Goal: Information Seeking & Learning: Learn about a topic

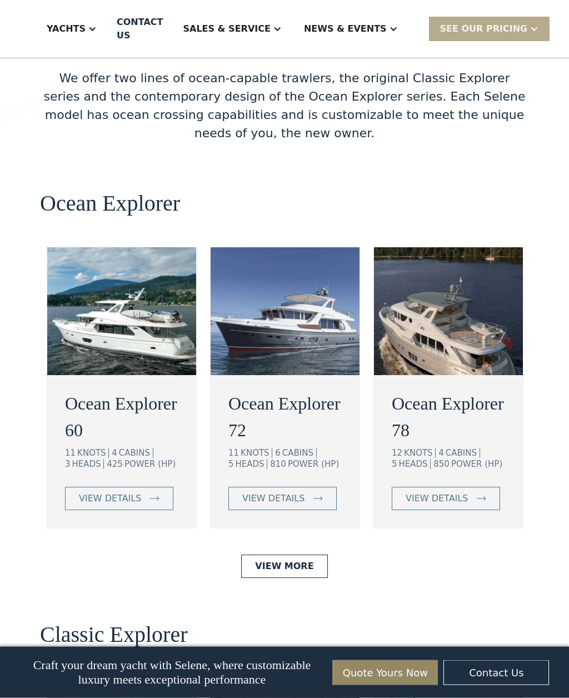
scroll to position [2029, 0]
click at [150, 496] on img at bounding box center [154, 498] width 9 height 4
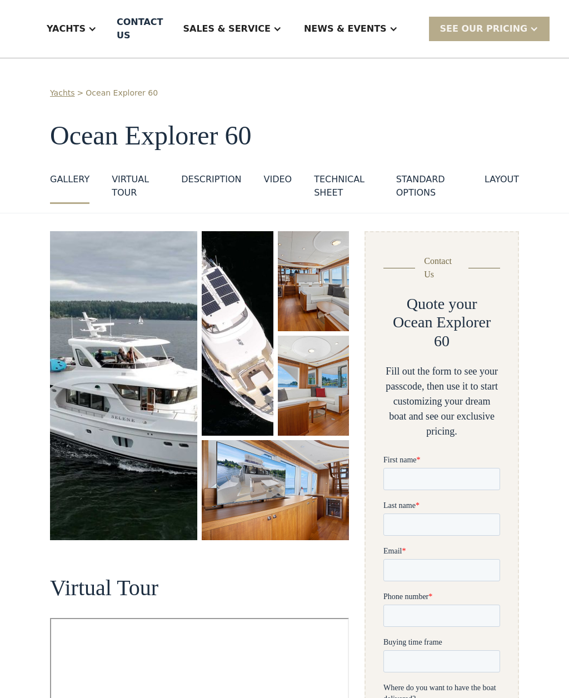
click at [319, 276] on img "open lightbox" at bounding box center [314, 281] width 72 height 100
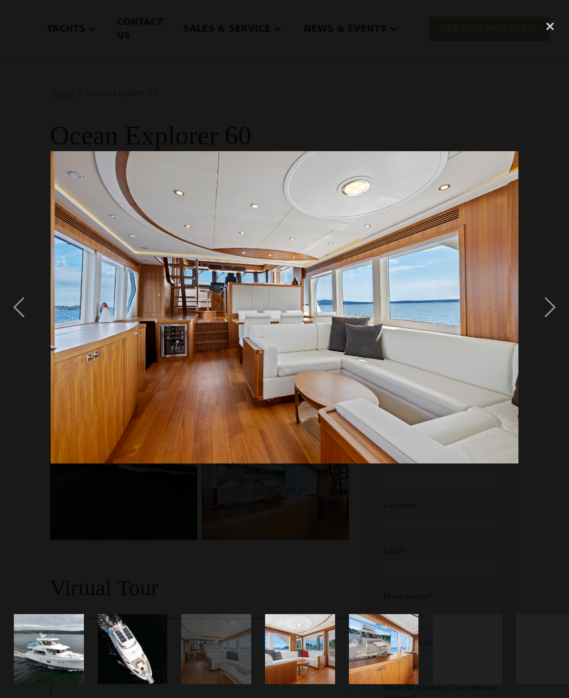
click at [545, 320] on div "next image" at bounding box center [550, 307] width 38 height 586
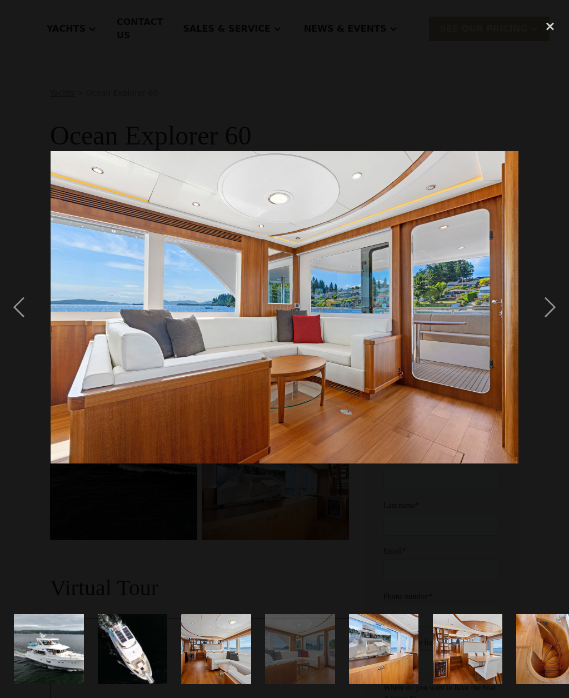
click at [551, 322] on div "next image" at bounding box center [550, 307] width 38 height 586
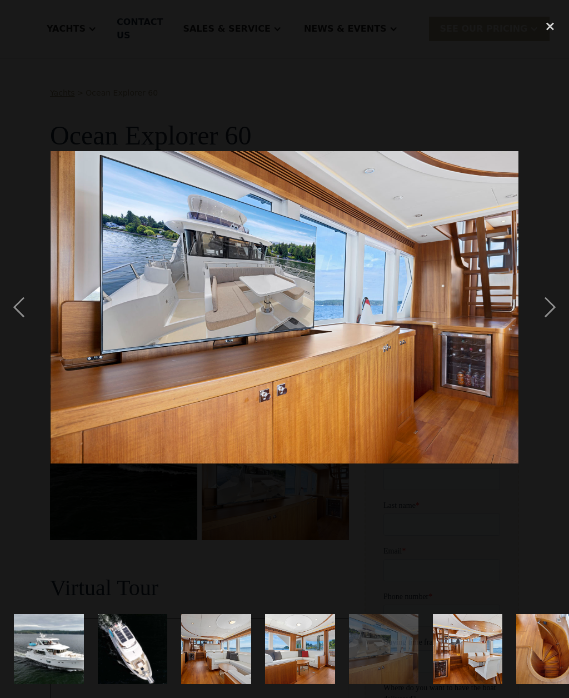
click at [547, 322] on div "next image" at bounding box center [550, 307] width 38 height 586
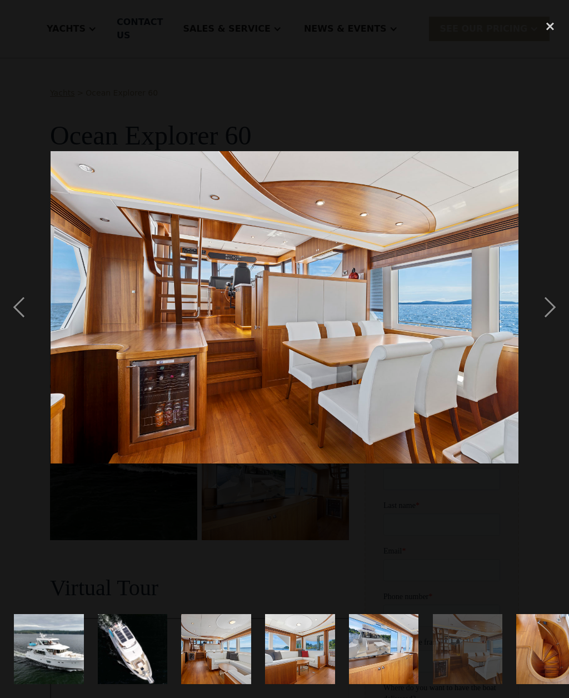
click at [554, 322] on div "next image" at bounding box center [550, 307] width 38 height 586
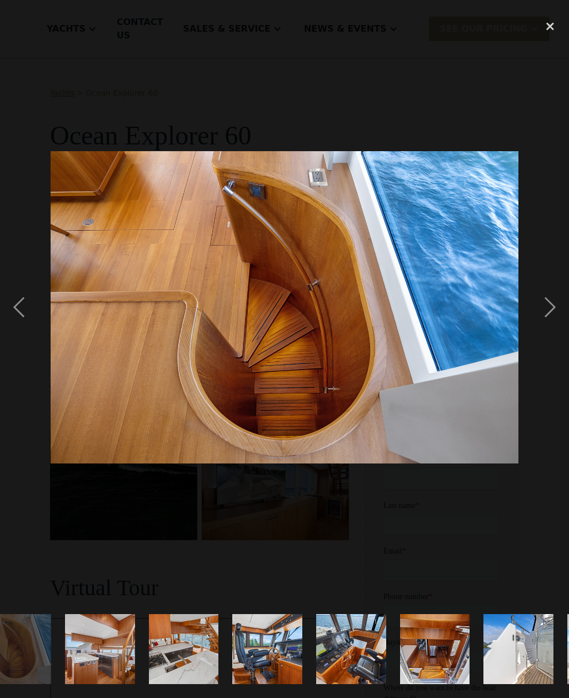
click at [555, 323] on div "next image" at bounding box center [550, 307] width 38 height 586
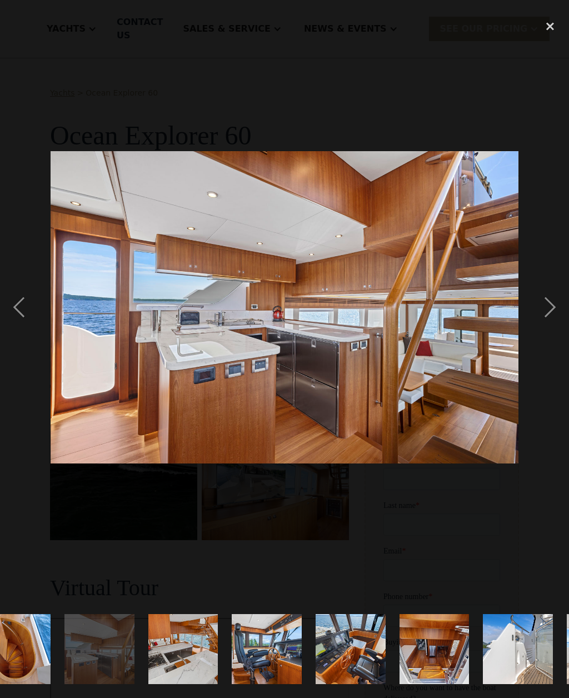
click at [557, 320] on div "next image" at bounding box center [550, 307] width 38 height 586
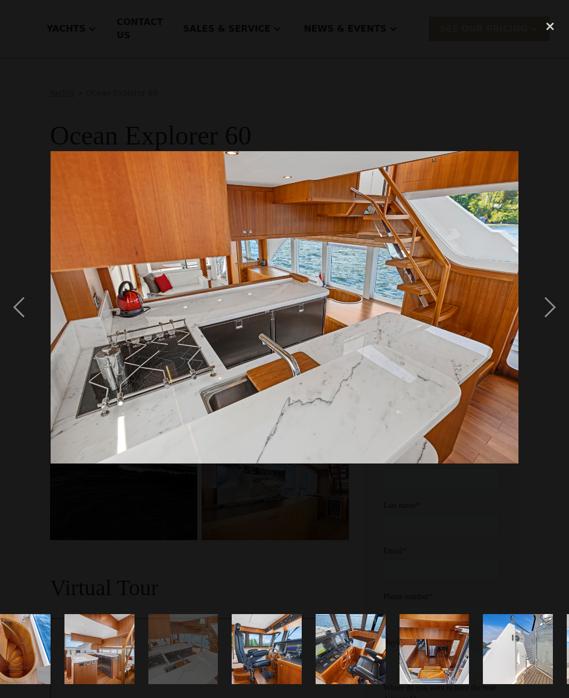
click at [22, 338] on div "previous image" at bounding box center [19, 307] width 38 height 586
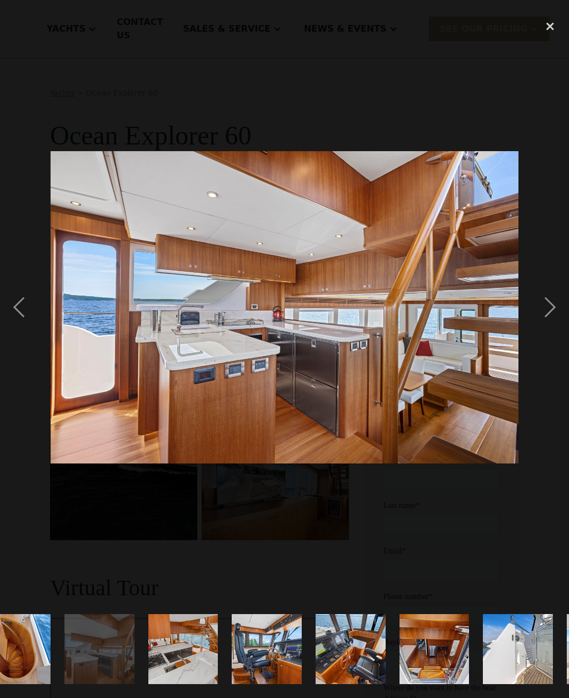
click at [552, 326] on div "next image" at bounding box center [550, 307] width 38 height 586
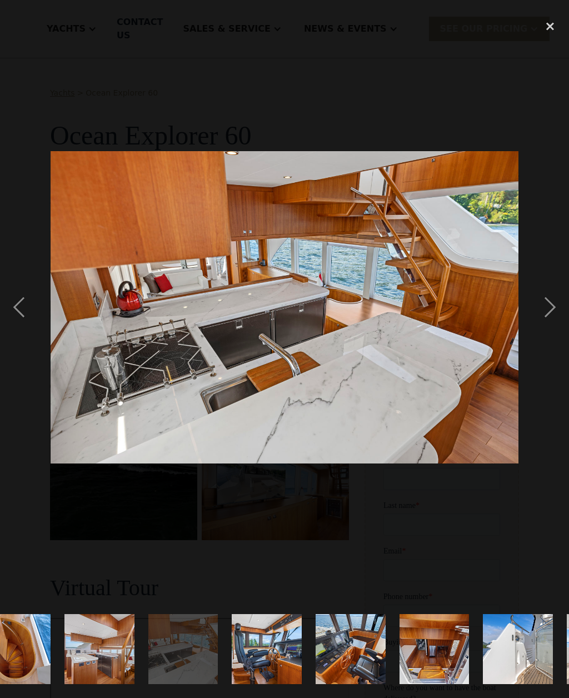
click at [561, 321] on div "next image" at bounding box center [550, 307] width 38 height 586
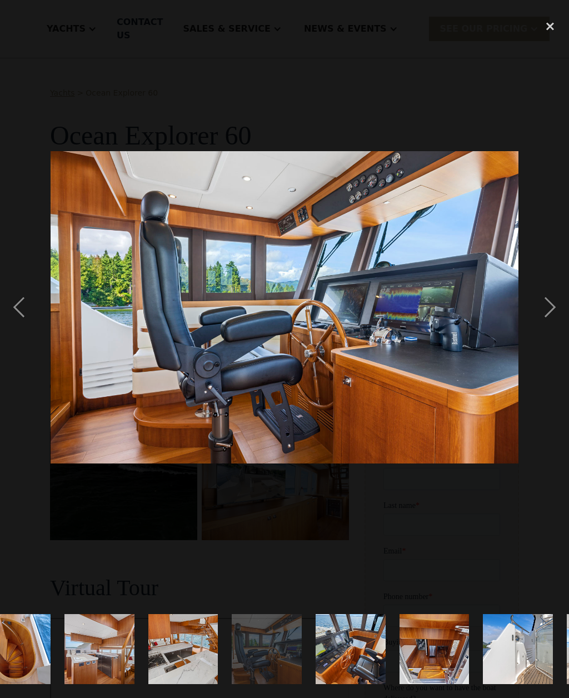
click at [562, 322] on div "next image" at bounding box center [550, 307] width 38 height 586
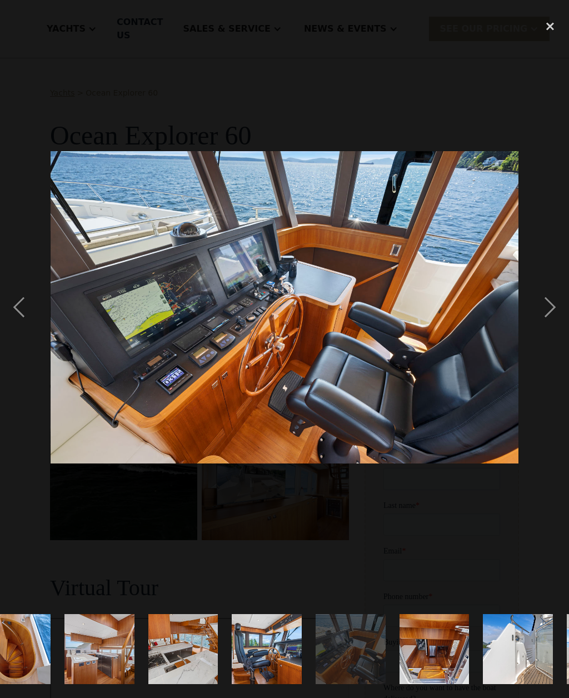
click at [562, 320] on div "next image" at bounding box center [550, 307] width 38 height 586
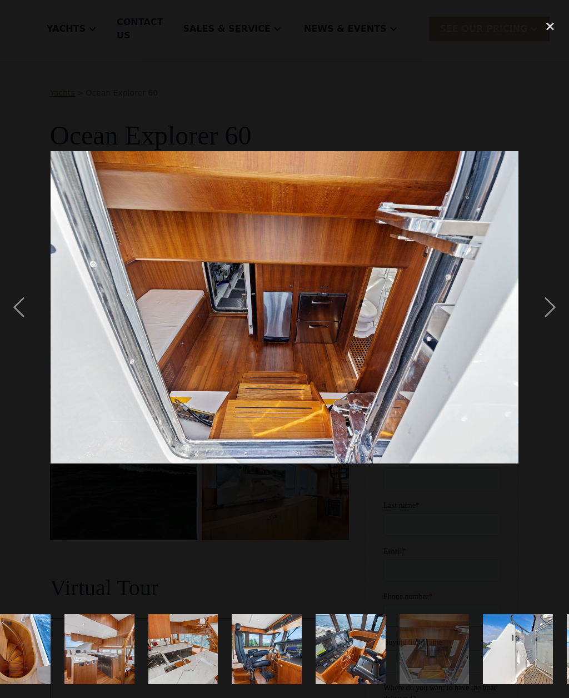
click at [563, 322] on div "next image" at bounding box center [550, 307] width 38 height 586
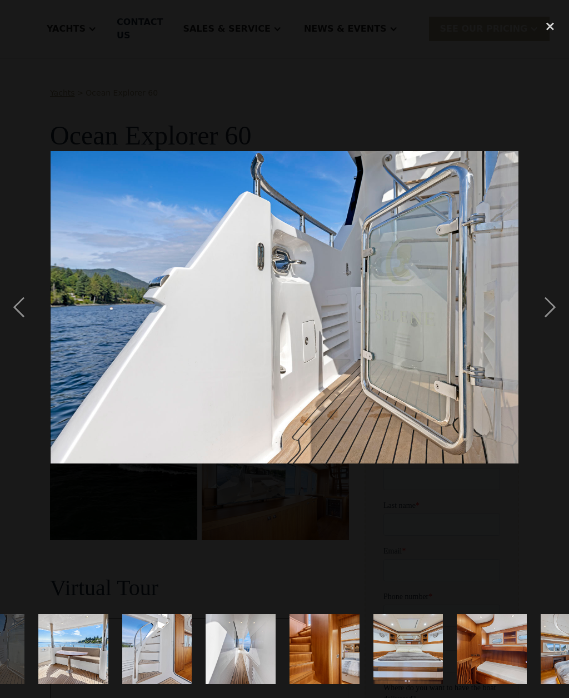
scroll to position [0, 1065]
click at [563, 321] on div "next image" at bounding box center [550, 307] width 38 height 586
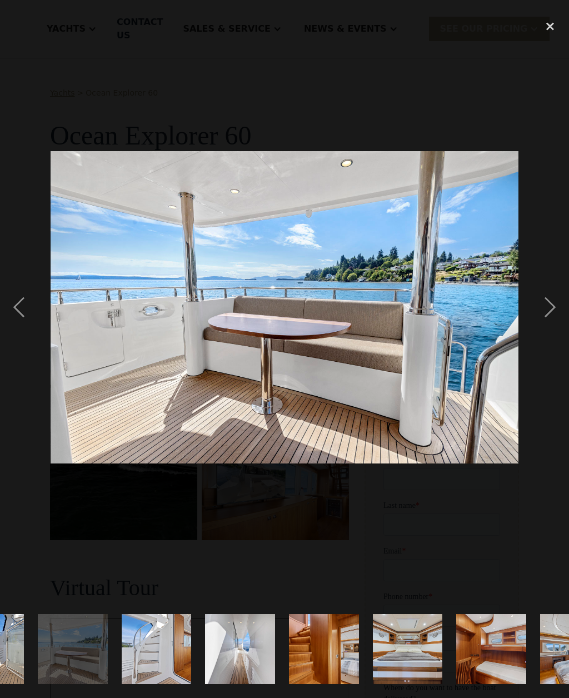
scroll to position [0, 0]
click at [559, 323] on div "next image" at bounding box center [550, 307] width 38 height 586
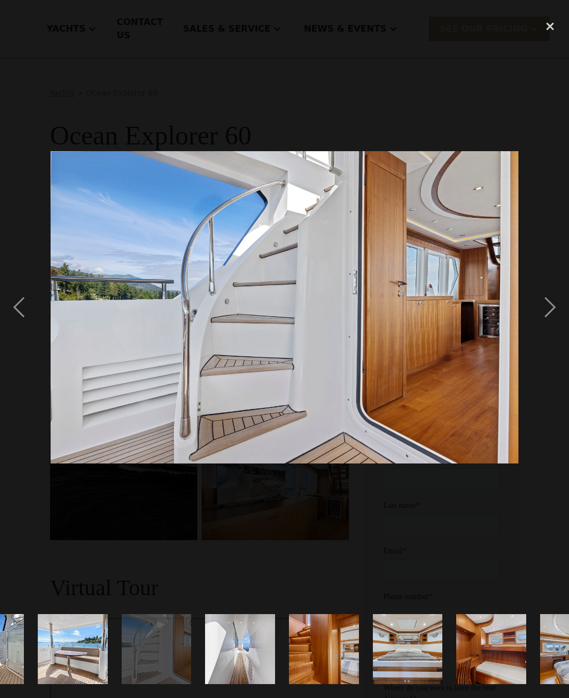
click at [560, 323] on div "next image" at bounding box center [550, 307] width 38 height 586
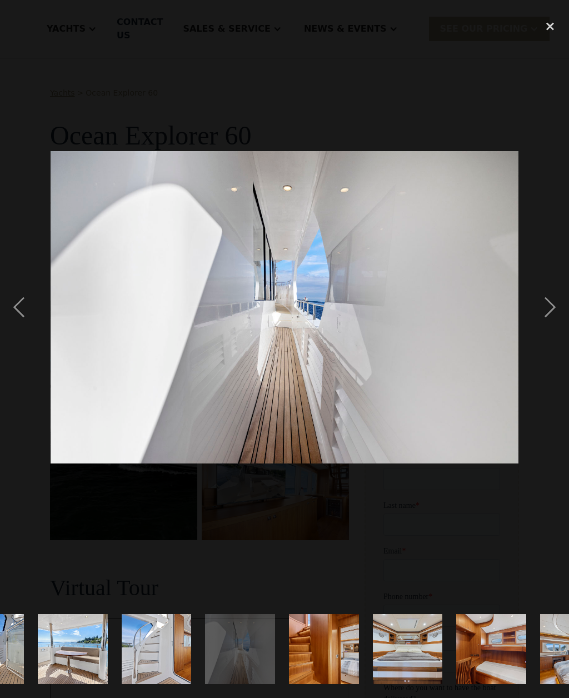
click at [560, 322] on div "next image" at bounding box center [550, 307] width 38 height 586
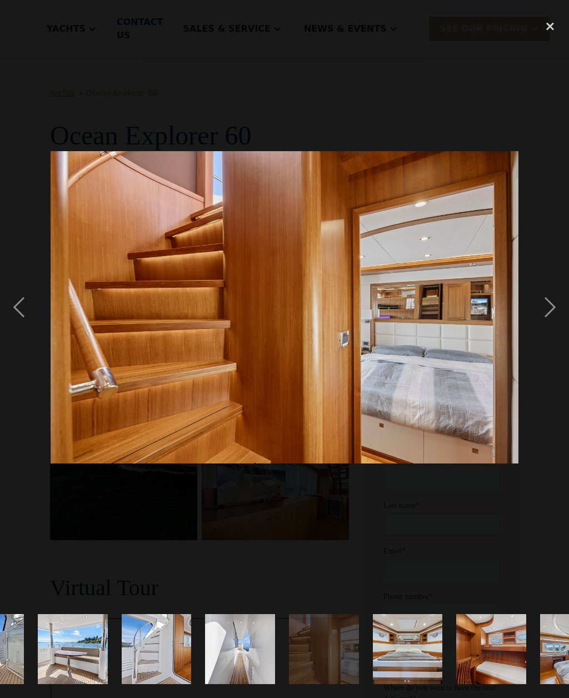
click at [557, 322] on div "next image" at bounding box center [550, 307] width 38 height 586
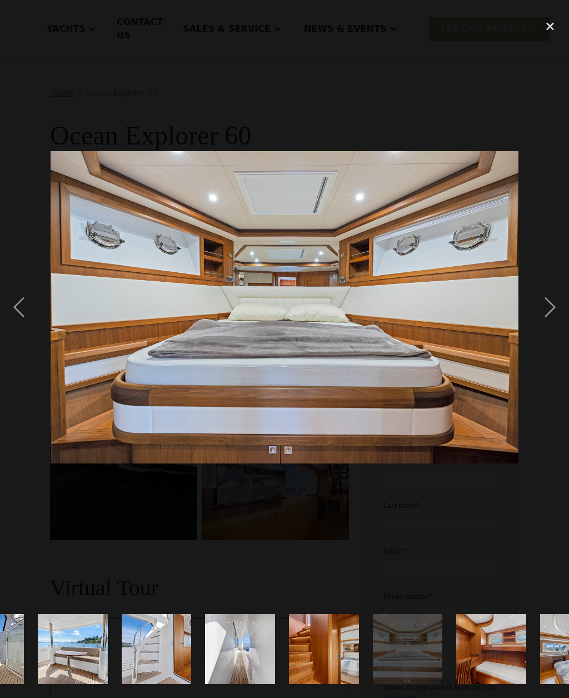
click at [556, 323] on div "next image" at bounding box center [550, 307] width 38 height 586
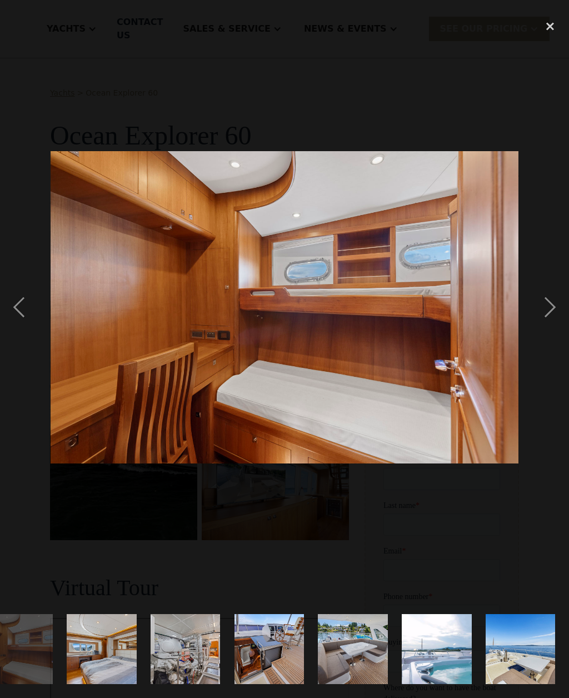
click at [555, 323] on div "next image" at bounding box center [550, 307] width 38 height 586
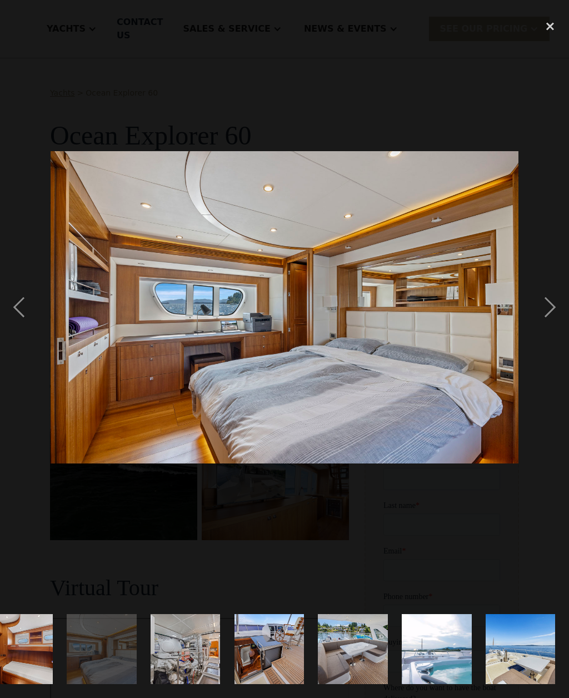
click at [556, 326] on div "next image" at bounding box center [550, 307] width 38 height 586
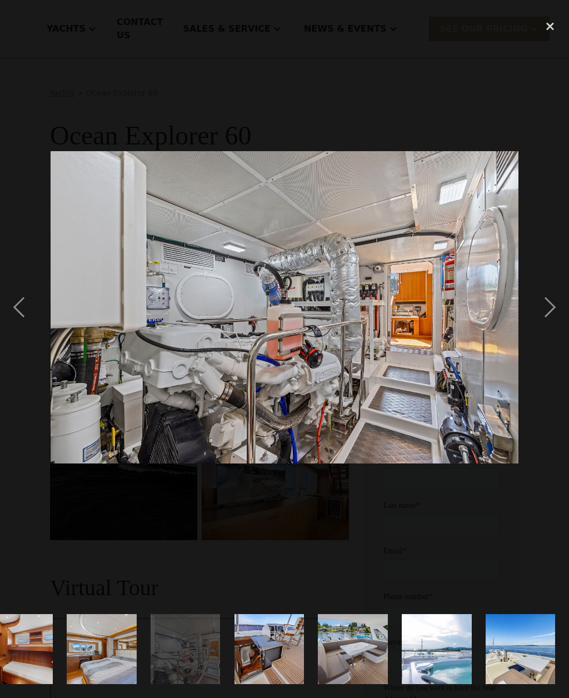
click at [557, 325] on div "next image" at bounding box center [550, 307] width 38 height 586
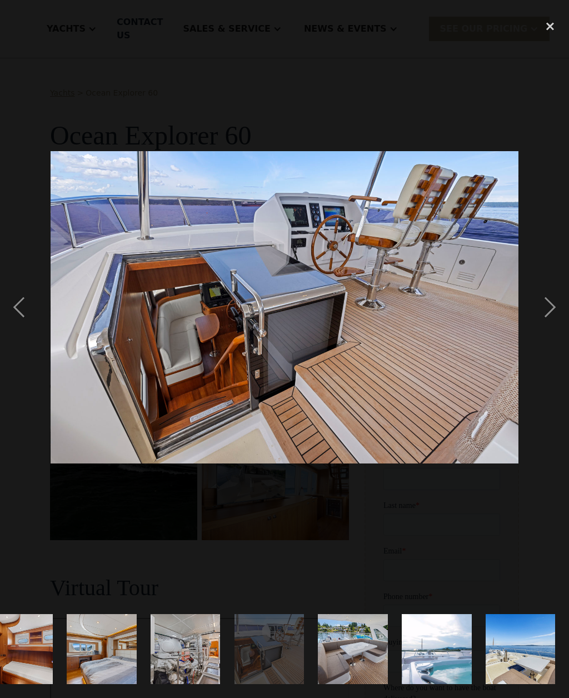
click at [555, 326] on div "next image" at bounding box center [550, 307] width 38 height 586
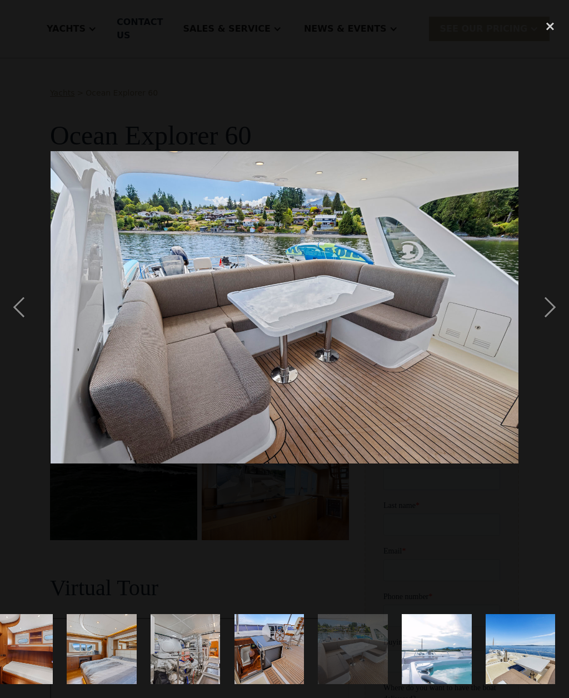
click at [549, 328] on div "next image" at bounding box center [550, 307] width 38 height 586
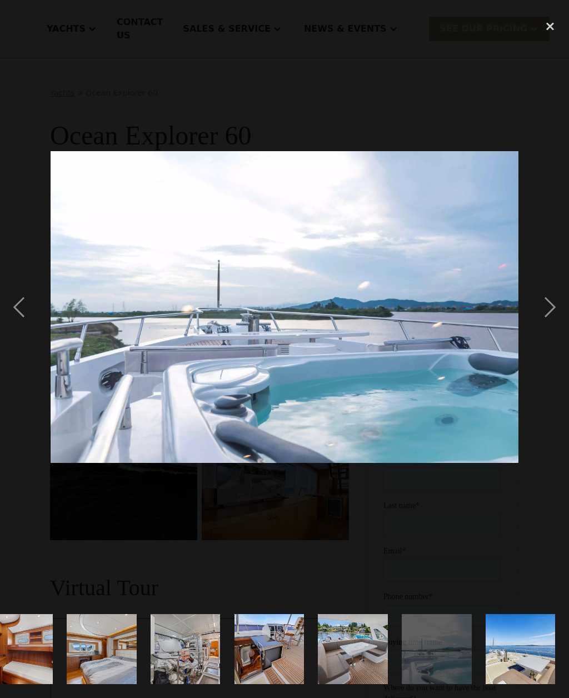
click at [554, 326] on div "next image" at bounding box center [550, 307] width 38 height 586
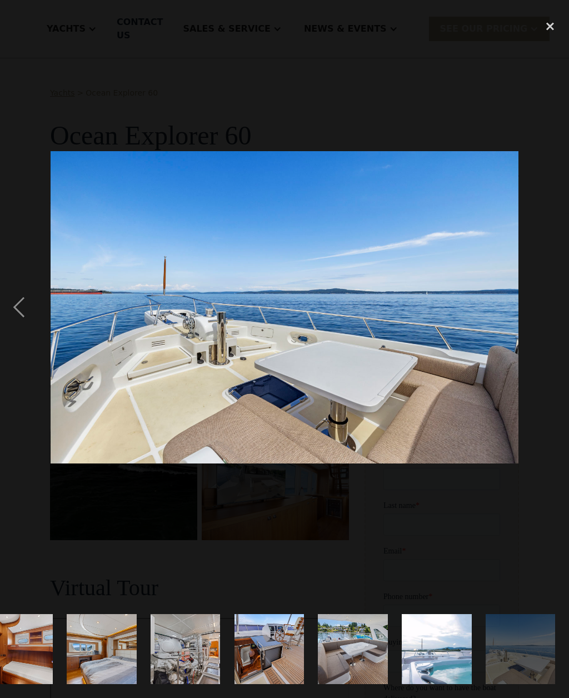
scroll to position [0, 1648]
click at [556, 326] on div "next image" at bounding box center [550, 307] width 38 height 586
click at [557, 36] on div "close lightbox" at bounding box center [550, 26] width 38 height 24
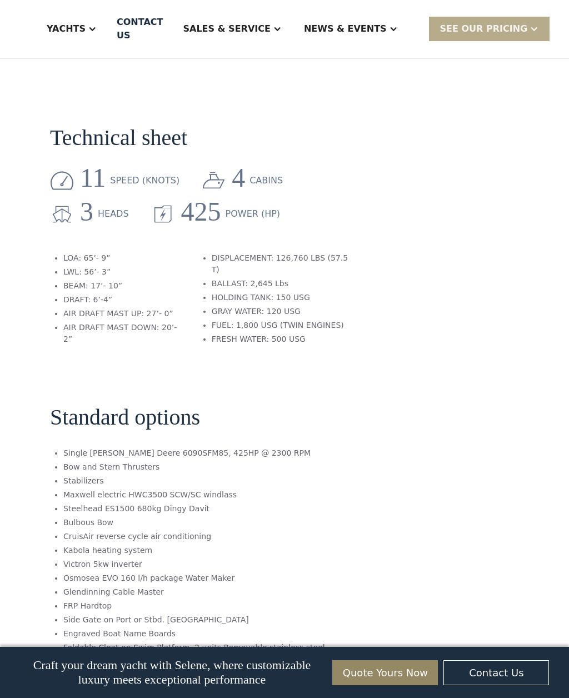
scroll to position [1773, 0]
